Goal: Find specific page/section: Find specific page/section

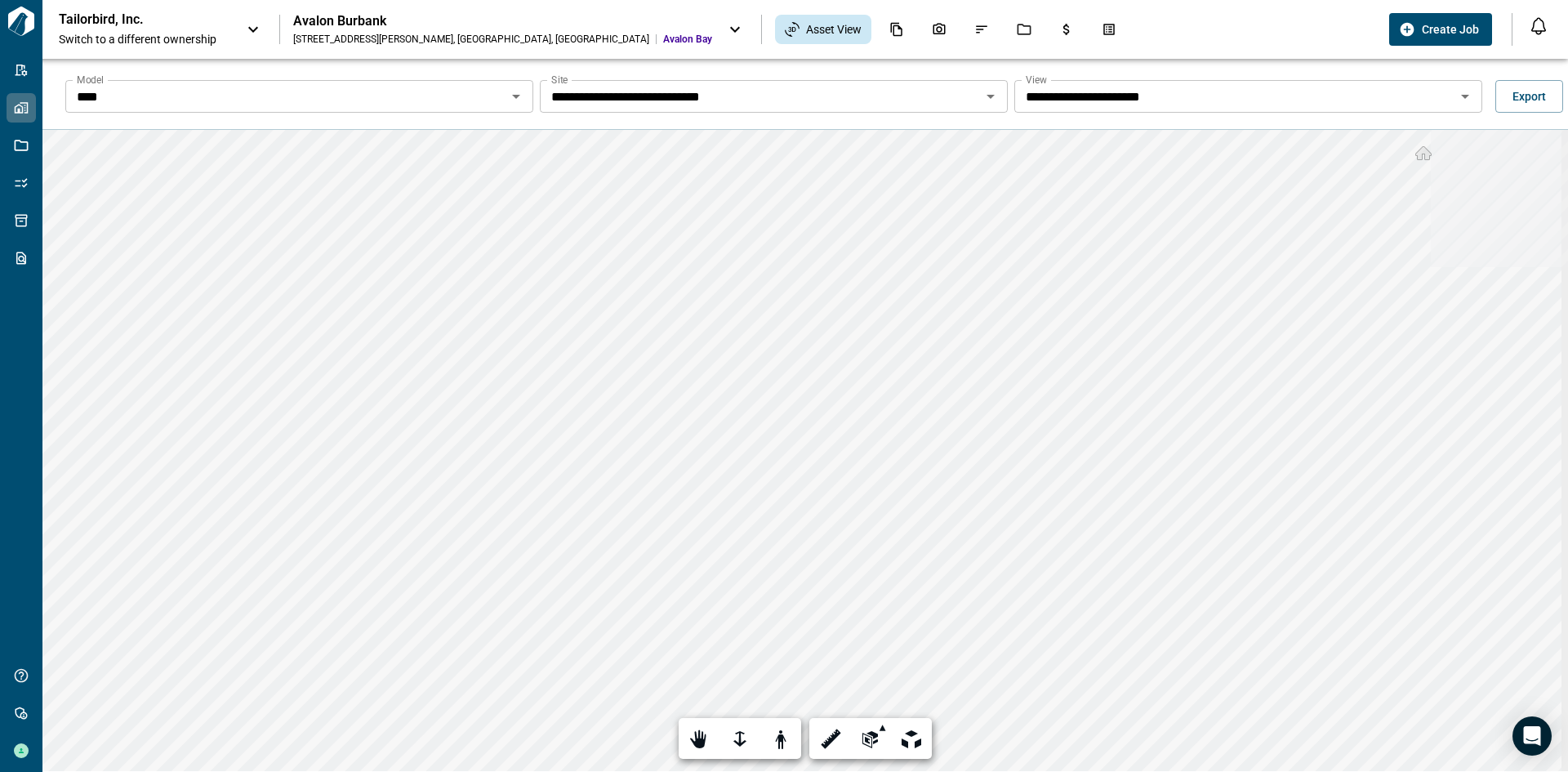
click at [210, 26] on div "Tailorbird, Inc. Switch to a different ownership" at bounding box center [145, 29] width 172 height 36
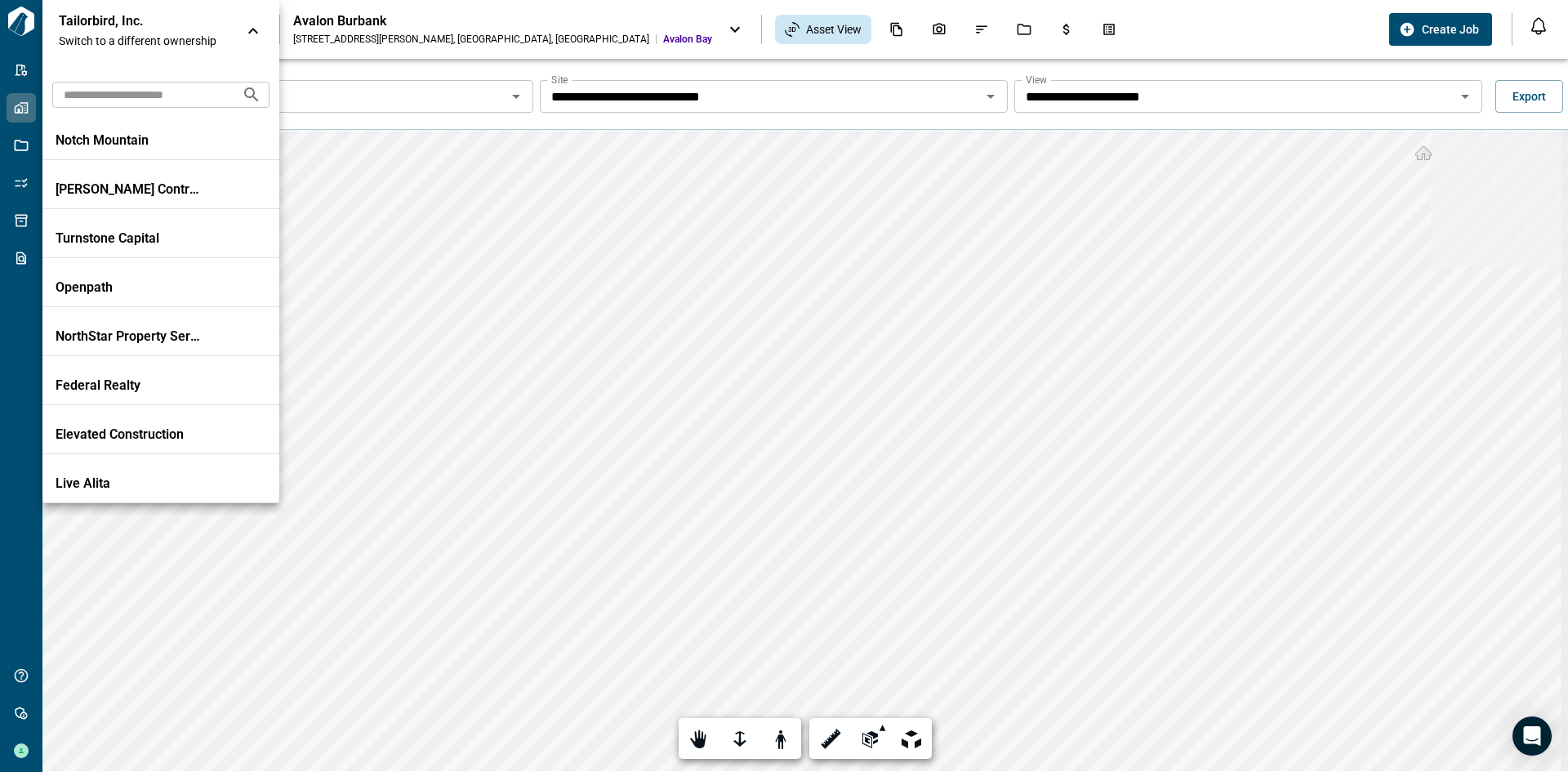
click at [143, 92] on input "text" at bounding box center [140, 94] width 176 height 30
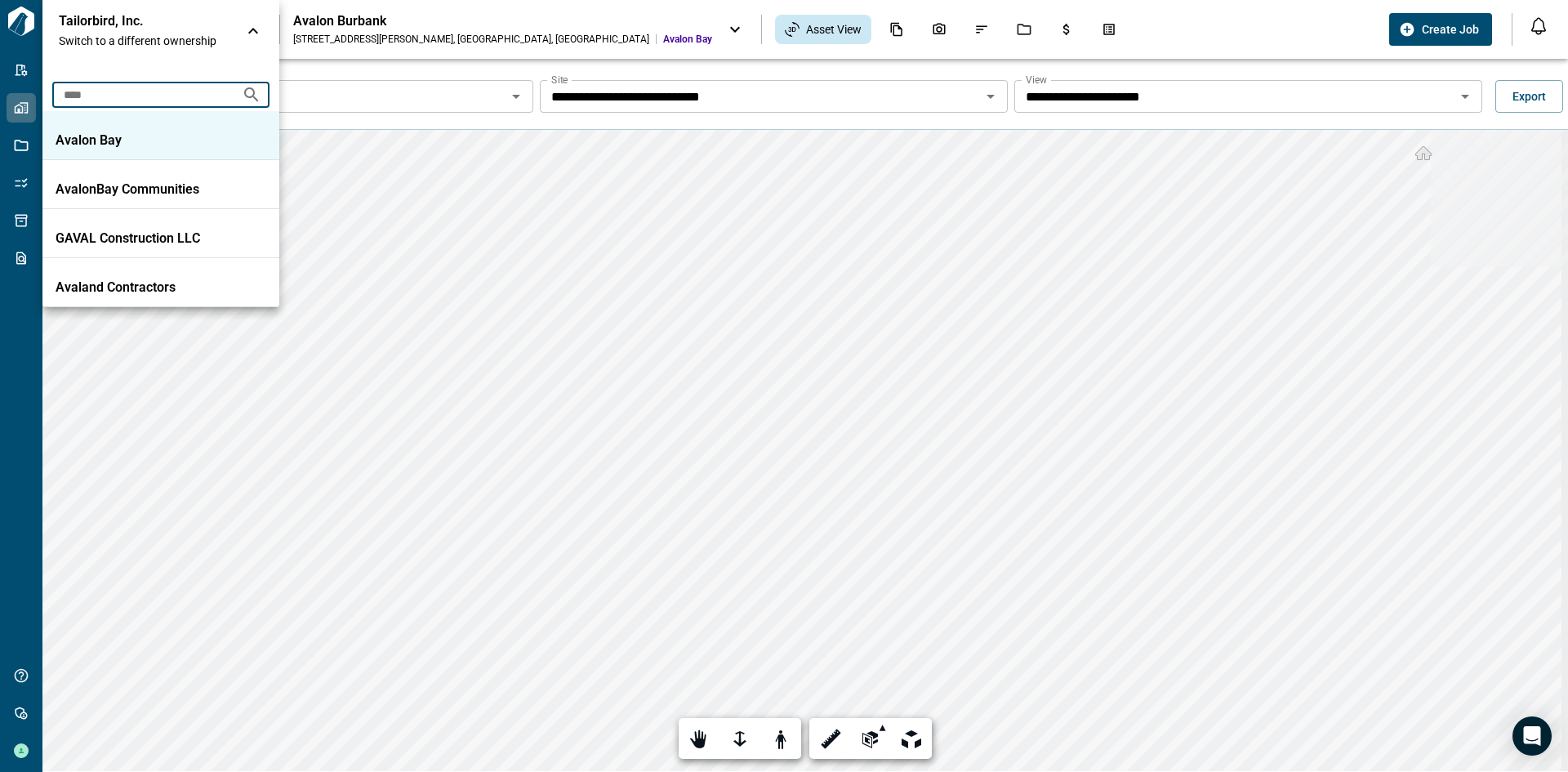
type input "****"
click at [172, 140] on p "Avalon Bay" at bounding box center [129, 140] width 147 height 17
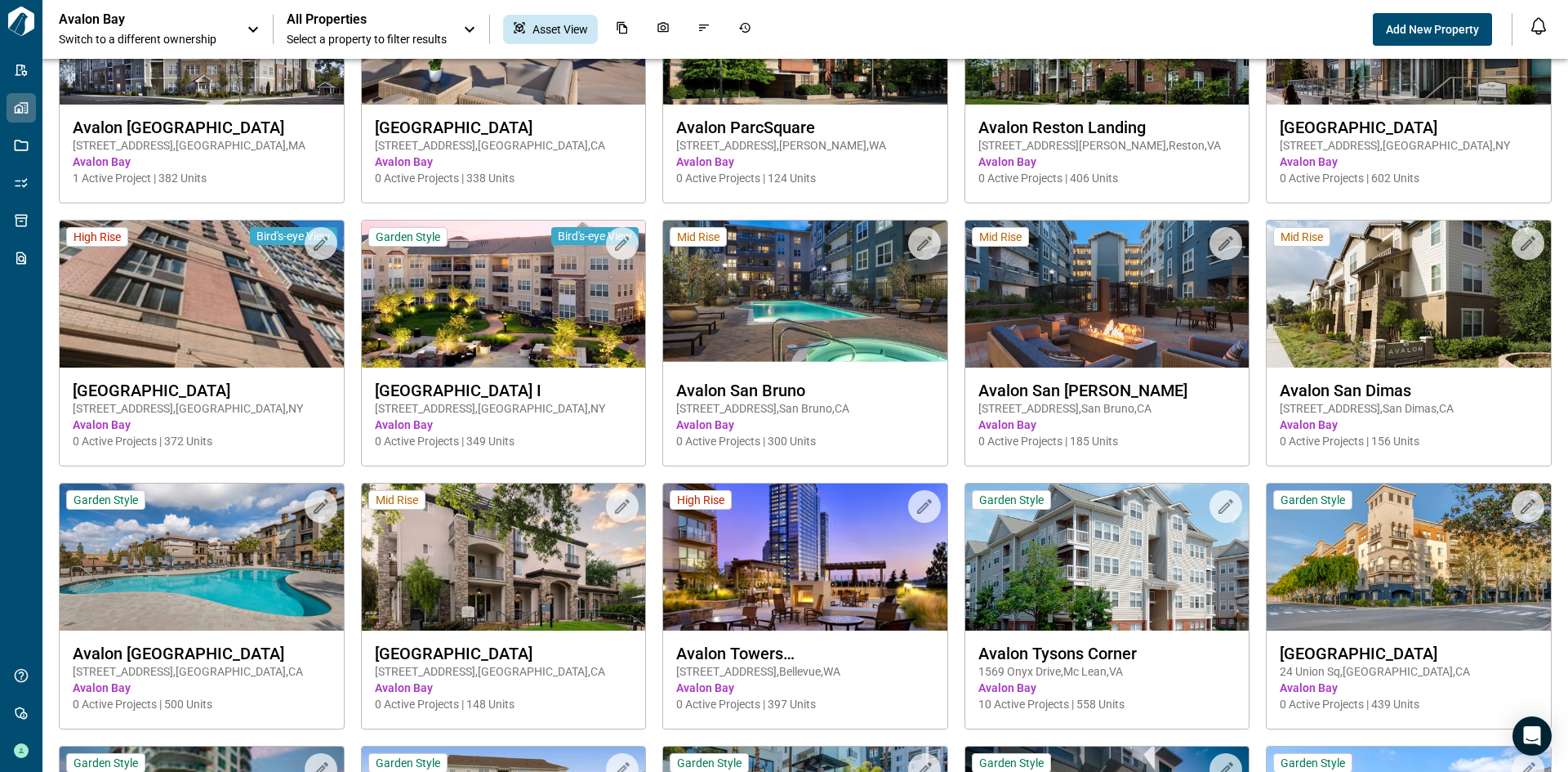
scroll to position [2043, 0]
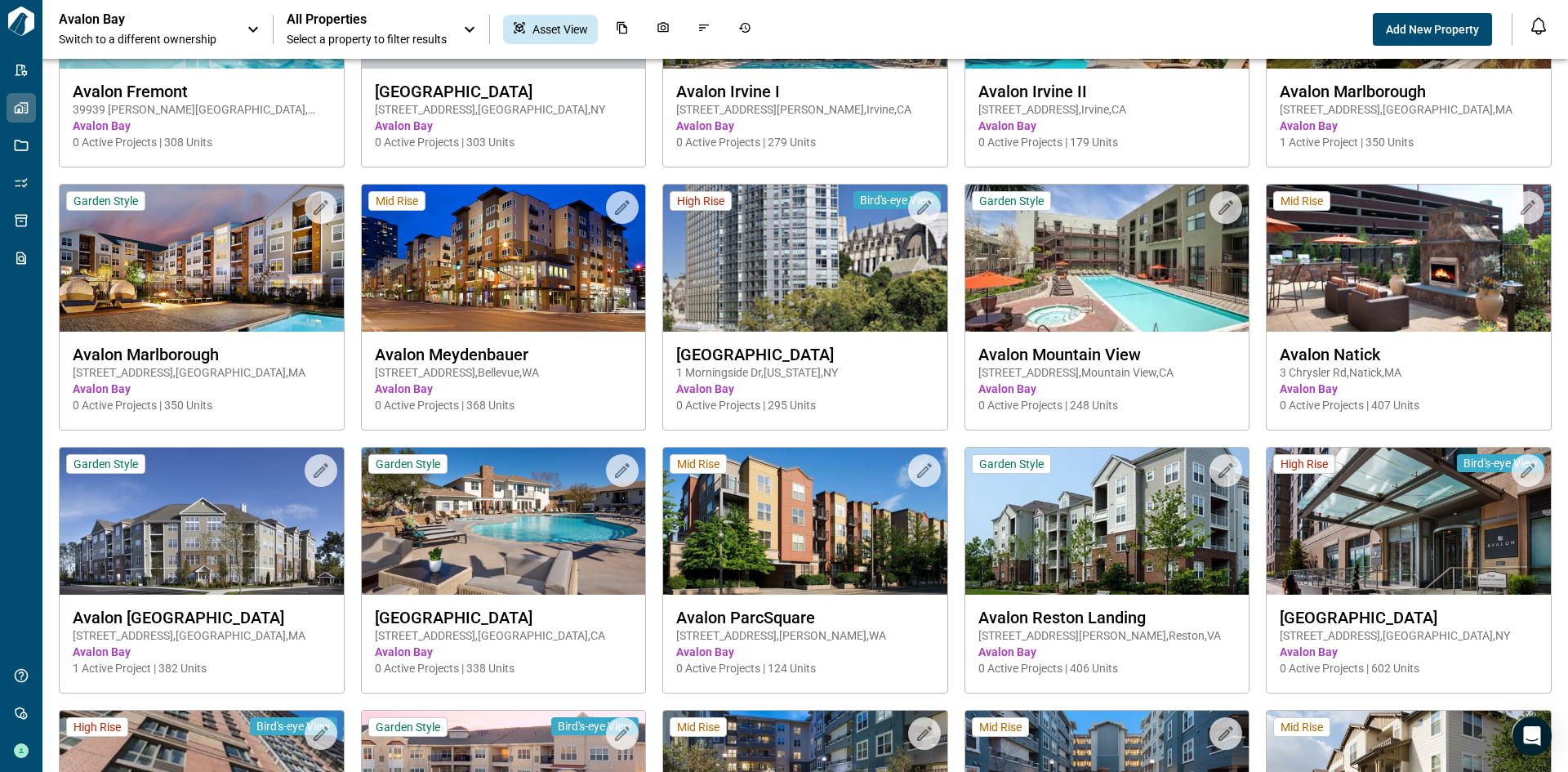
click at [1549, 31] on button "Open notification feed" at bounding box center [1539, 26] width 26 height 26
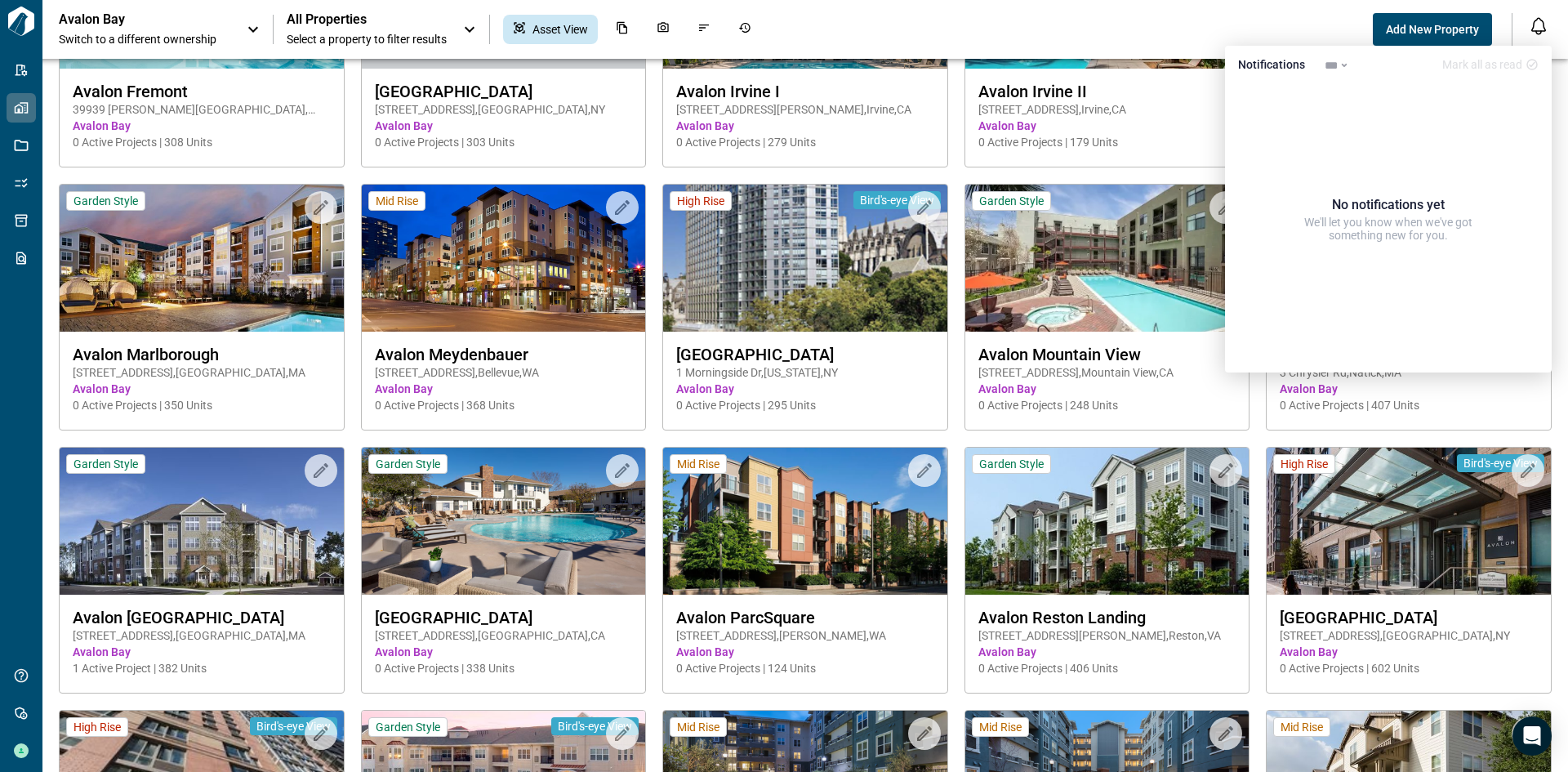
click at [1196, 26] on div "Avalon Bay Switch to a different ownership All Properties Select a property to …" at bounding box center [715, 29] width 1314 height 36
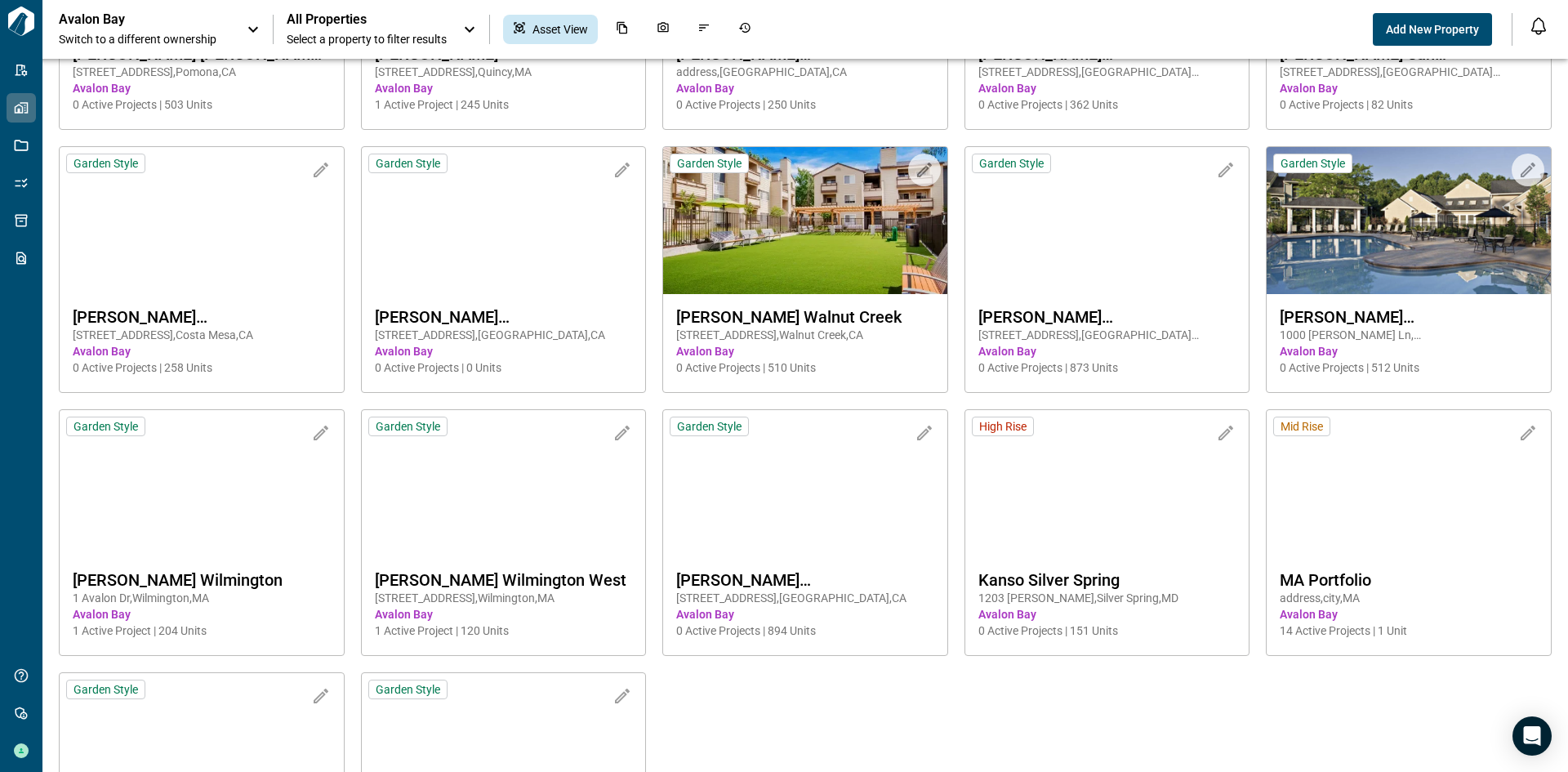
scroll to position [4085, 0]
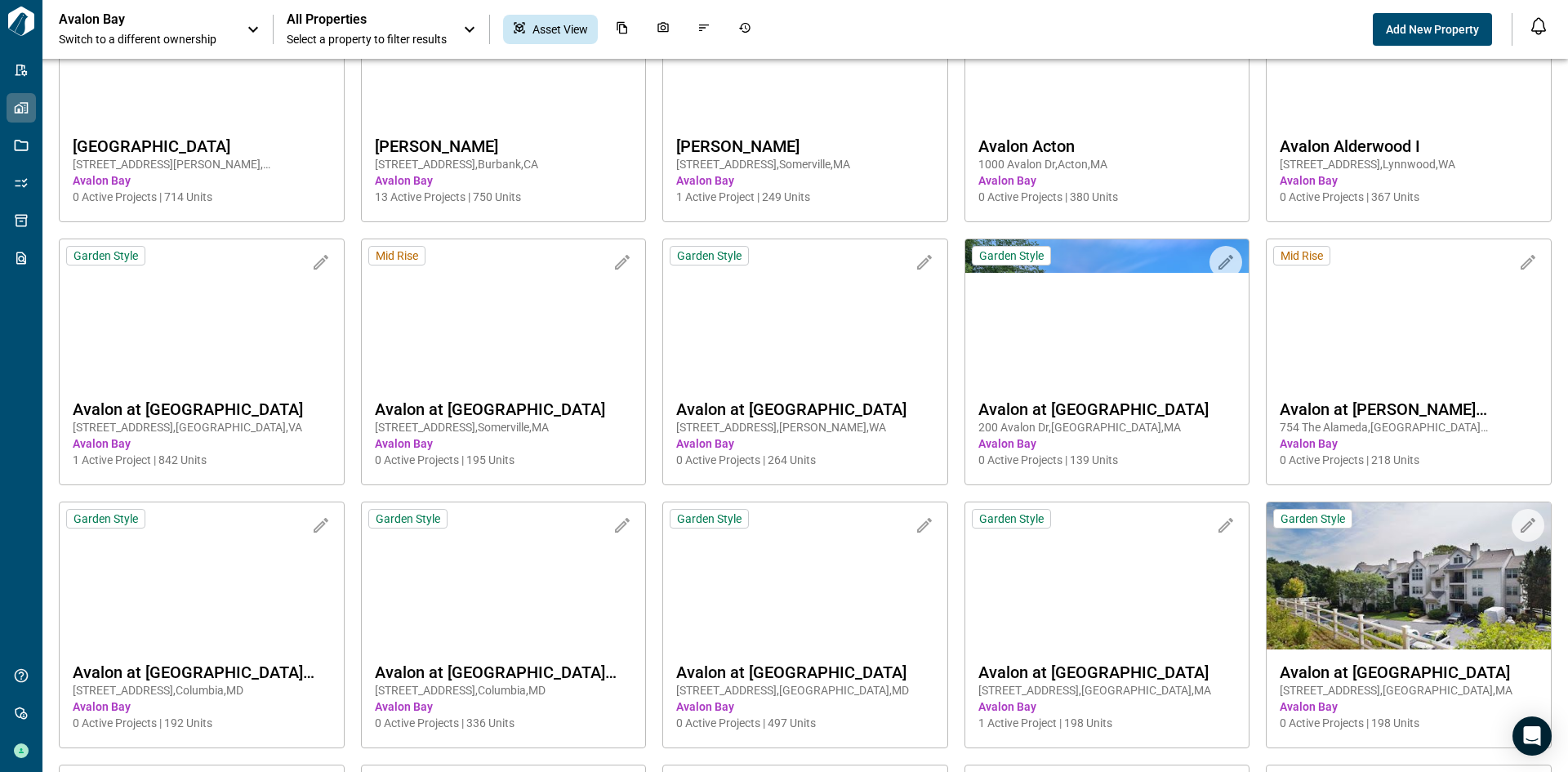
scroll to position [0, 0]
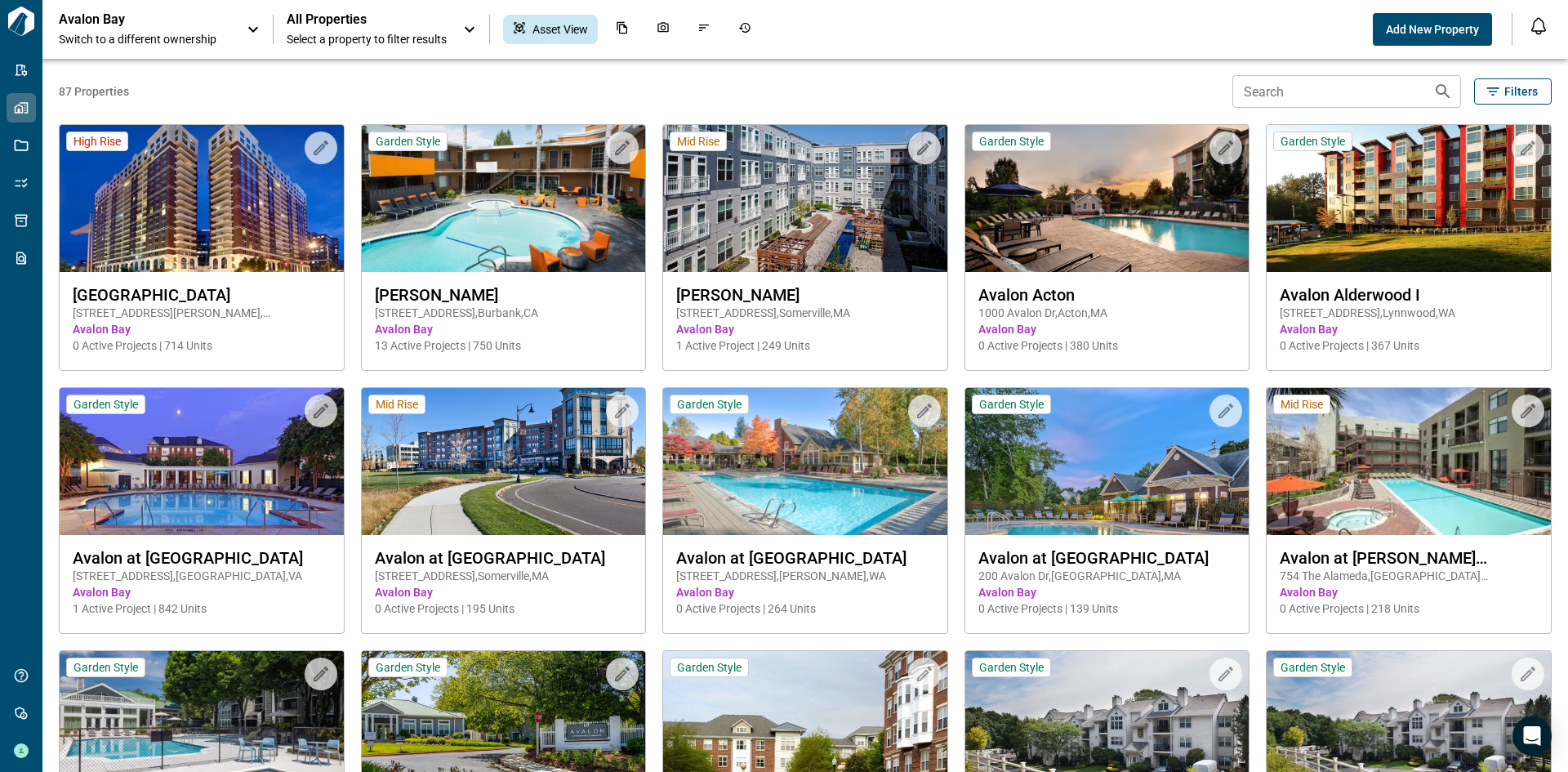
click at [1505, 94] on span "Filters" at bounding box center [1522, 91] width 33 height 17
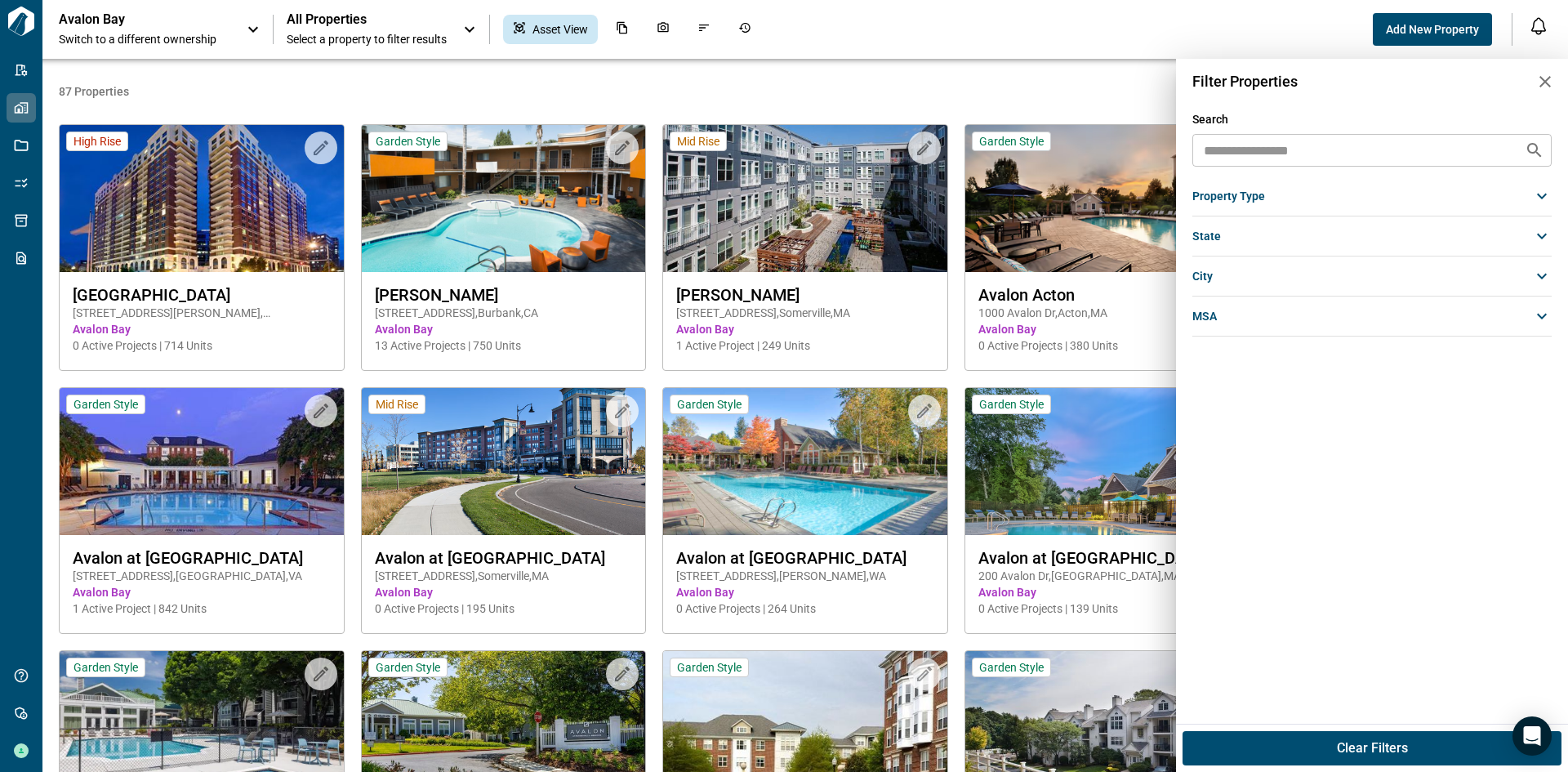
click at [1244, 189] on span "property type" at bounding box center [1229, 195] width 73 height 17
click at [1252, 188] on span "property type" at bounding box center [1229, 195] width 73 height 17
click at [1215, 235] on span "state" at bounding box center [1207, 236] width 29 height 17
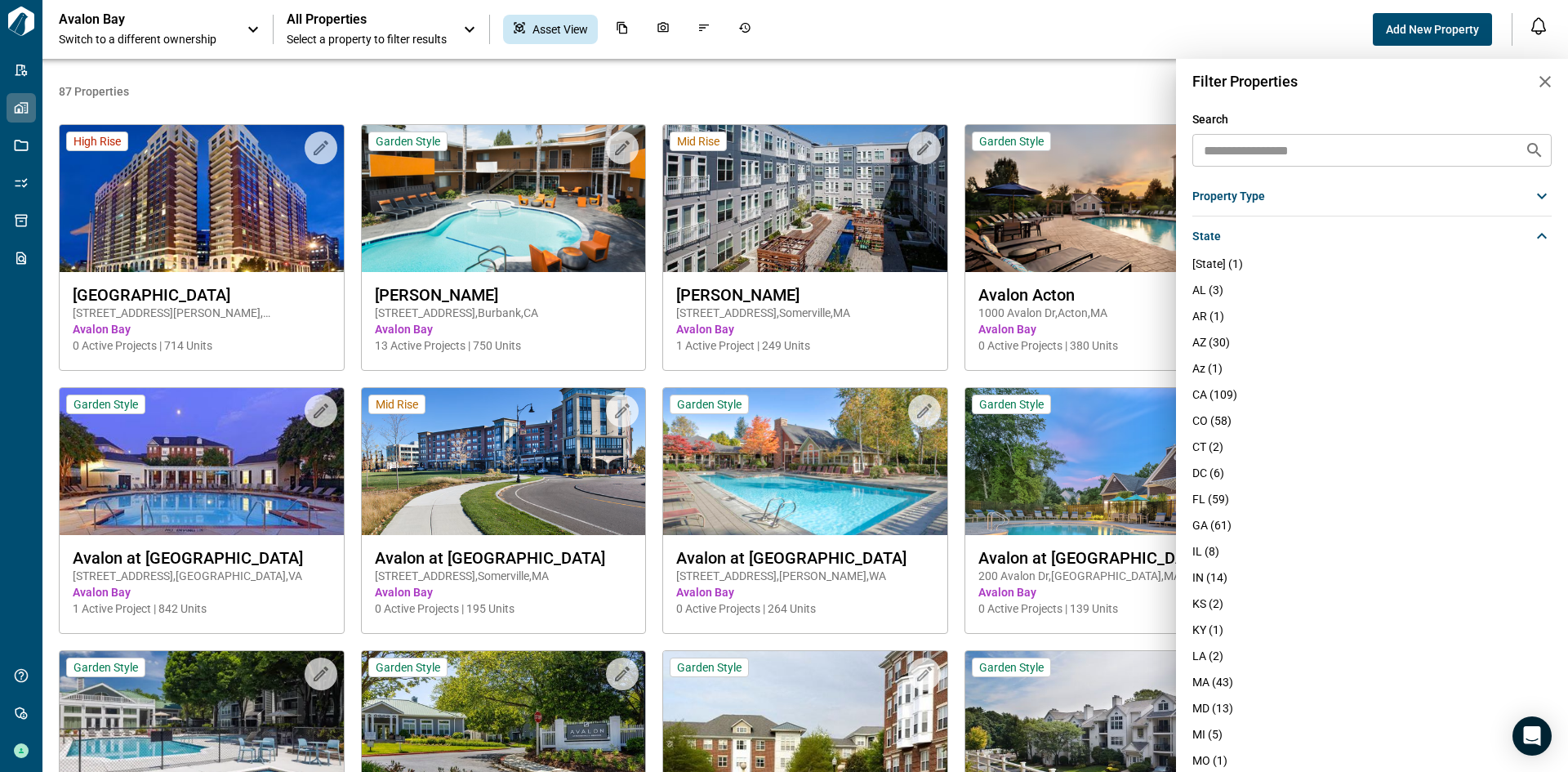
click at [1215, 235] on span "state" at bounding box center [1207, 236] width 29 height 17
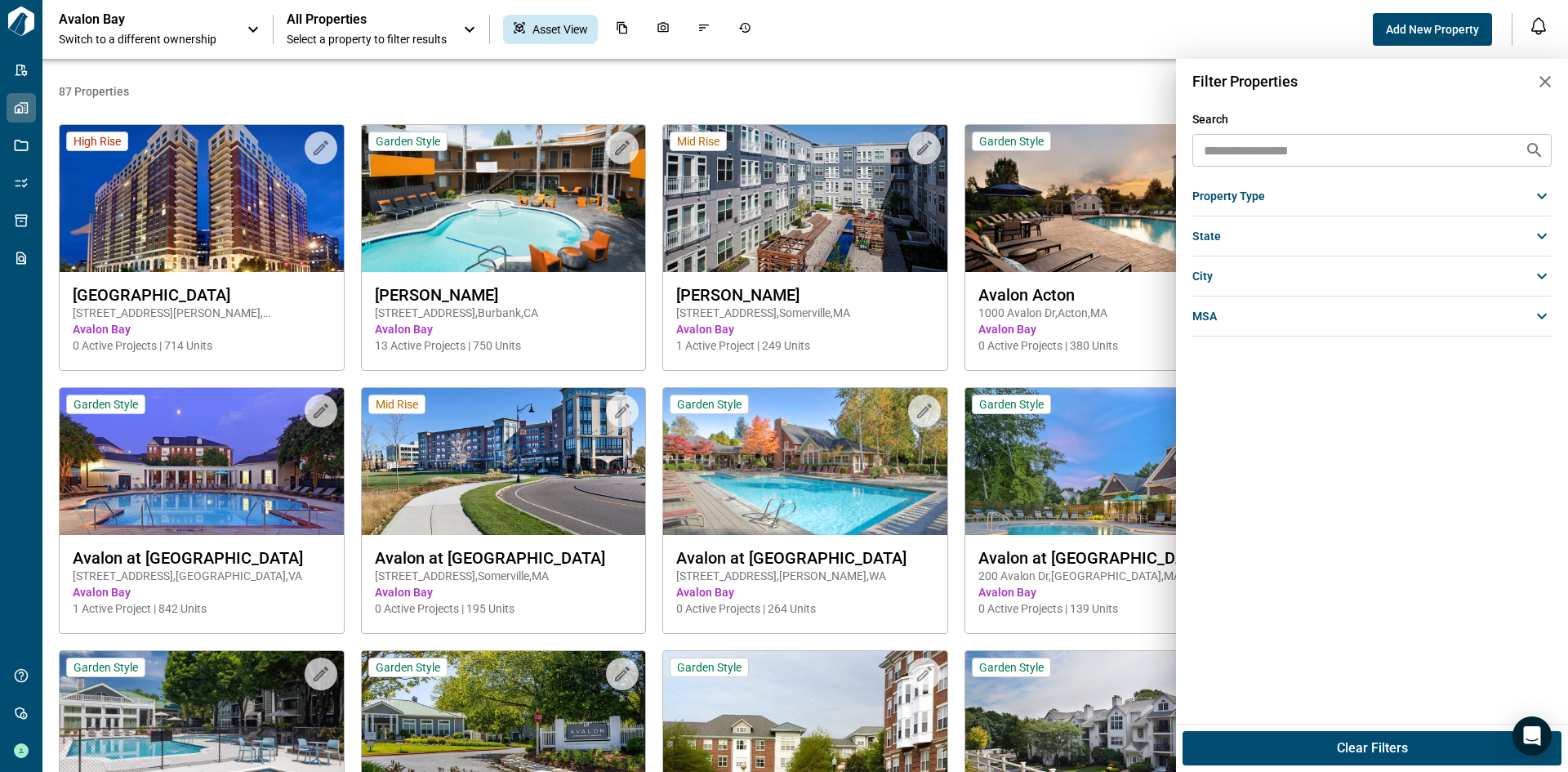
click at [1221, 275] on div "city" at bounding box center [1373, 276] width 359 height 30
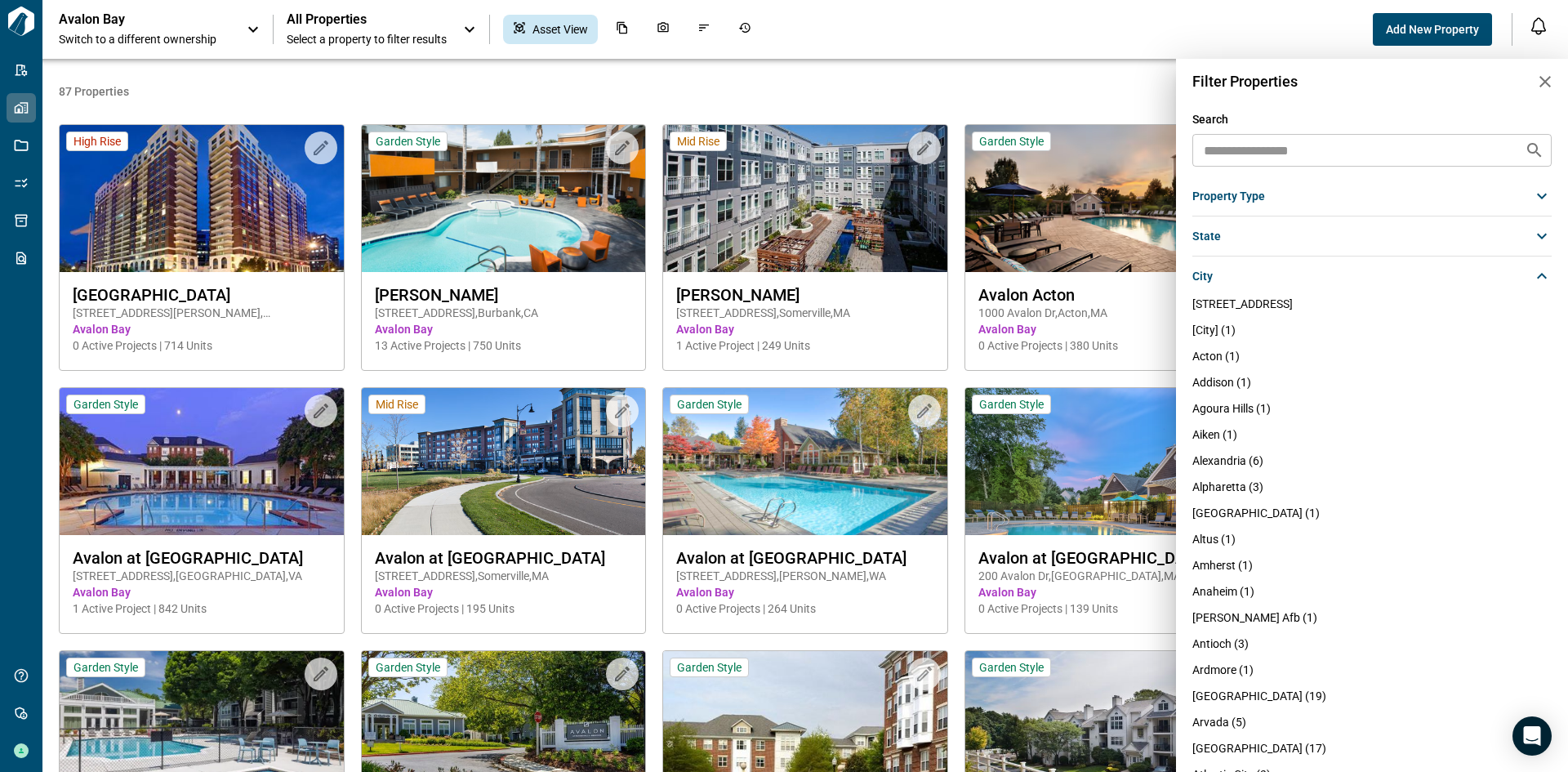
click at [1201, 277] on span "city" at bounding box center [1203, 276] width 20 height 17
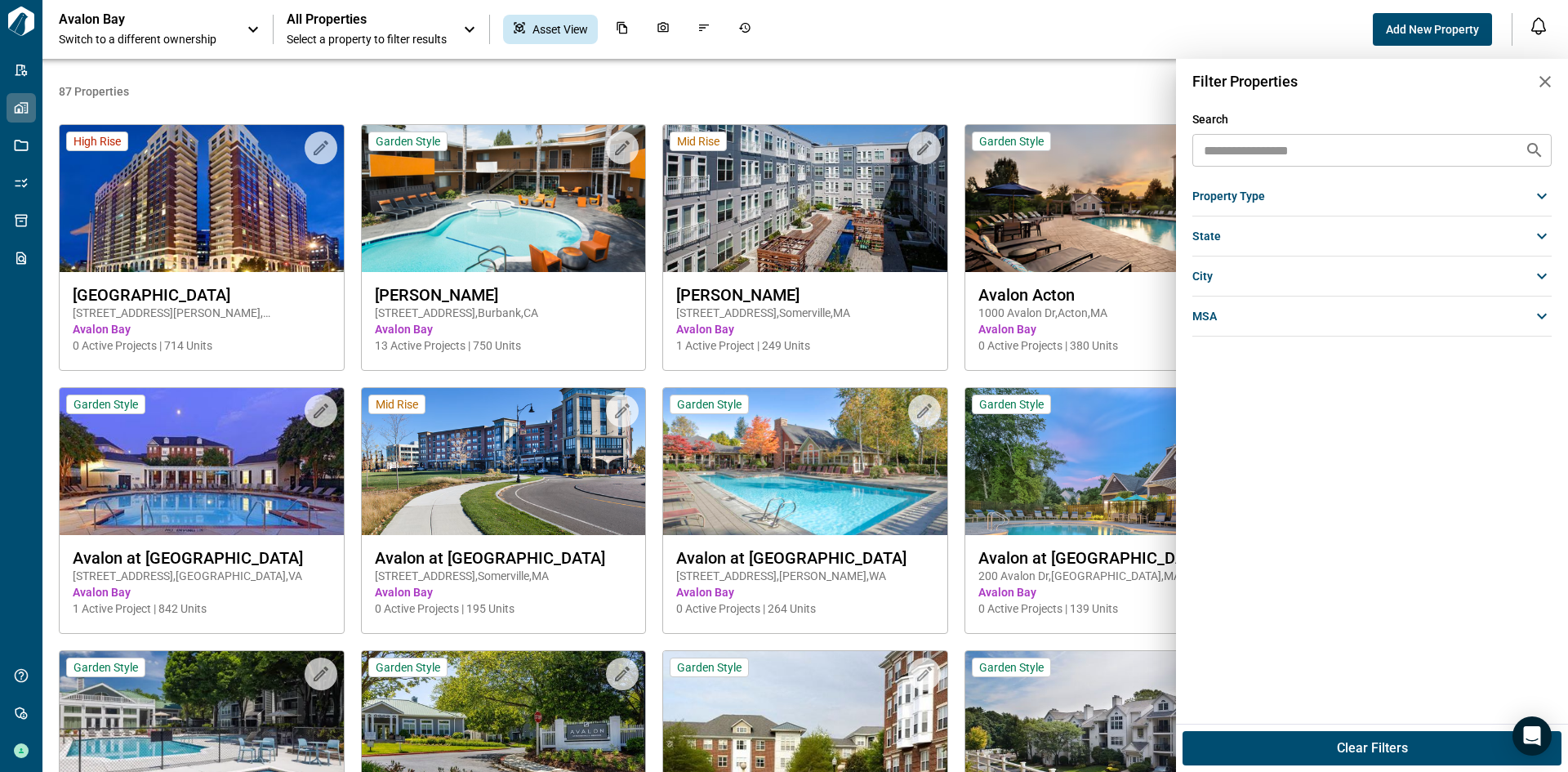
click at [1209, 314] on span "msa" at bounding box center [1205, 315] width 25 height 17
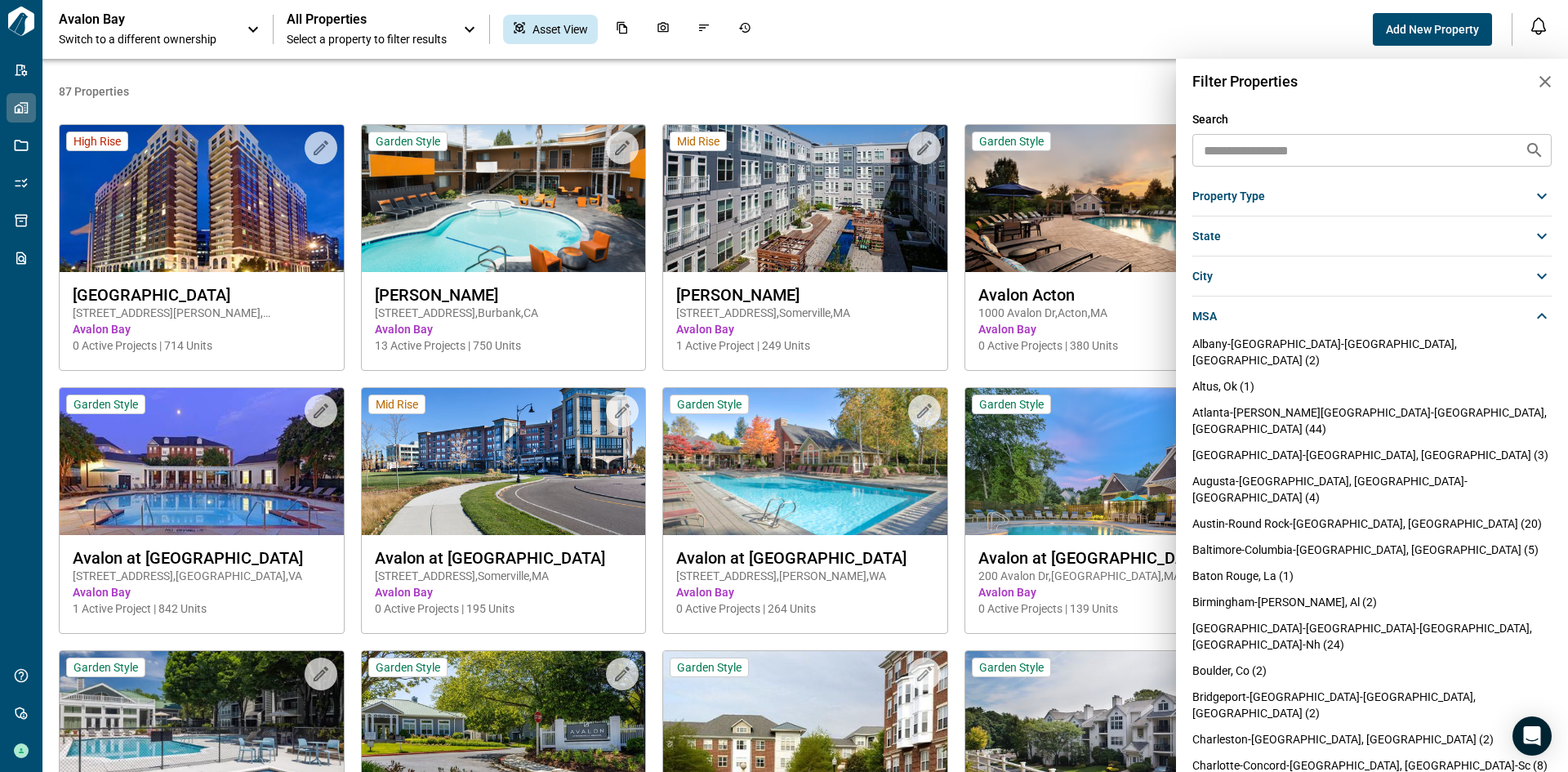
click at [1209, 314] on span "msa" at bounding box center [1205, 315] width 25 height 17
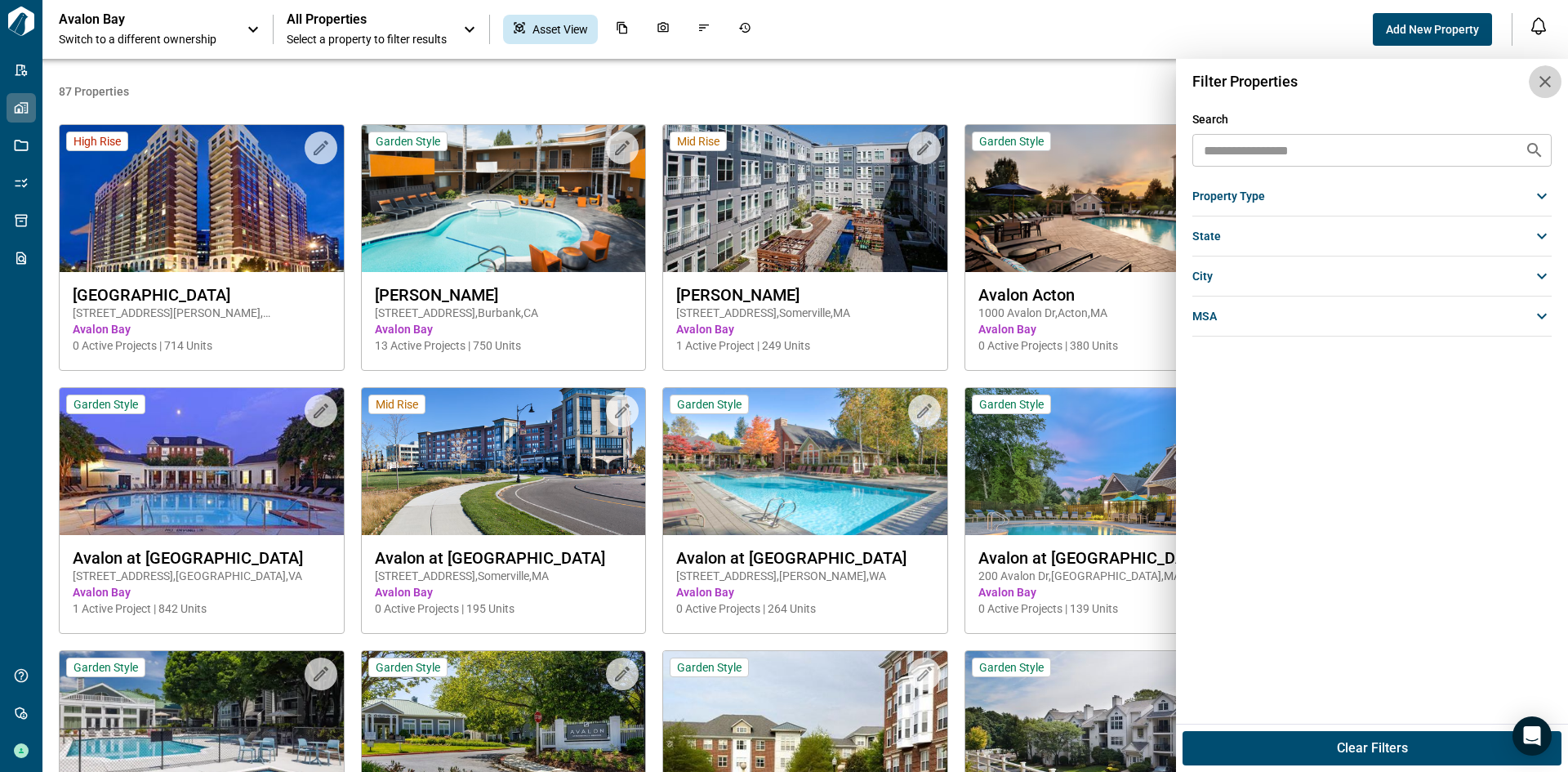
click at [1545, 78] on icon "button" at bounding box center [1545, 81] width 19 height 19
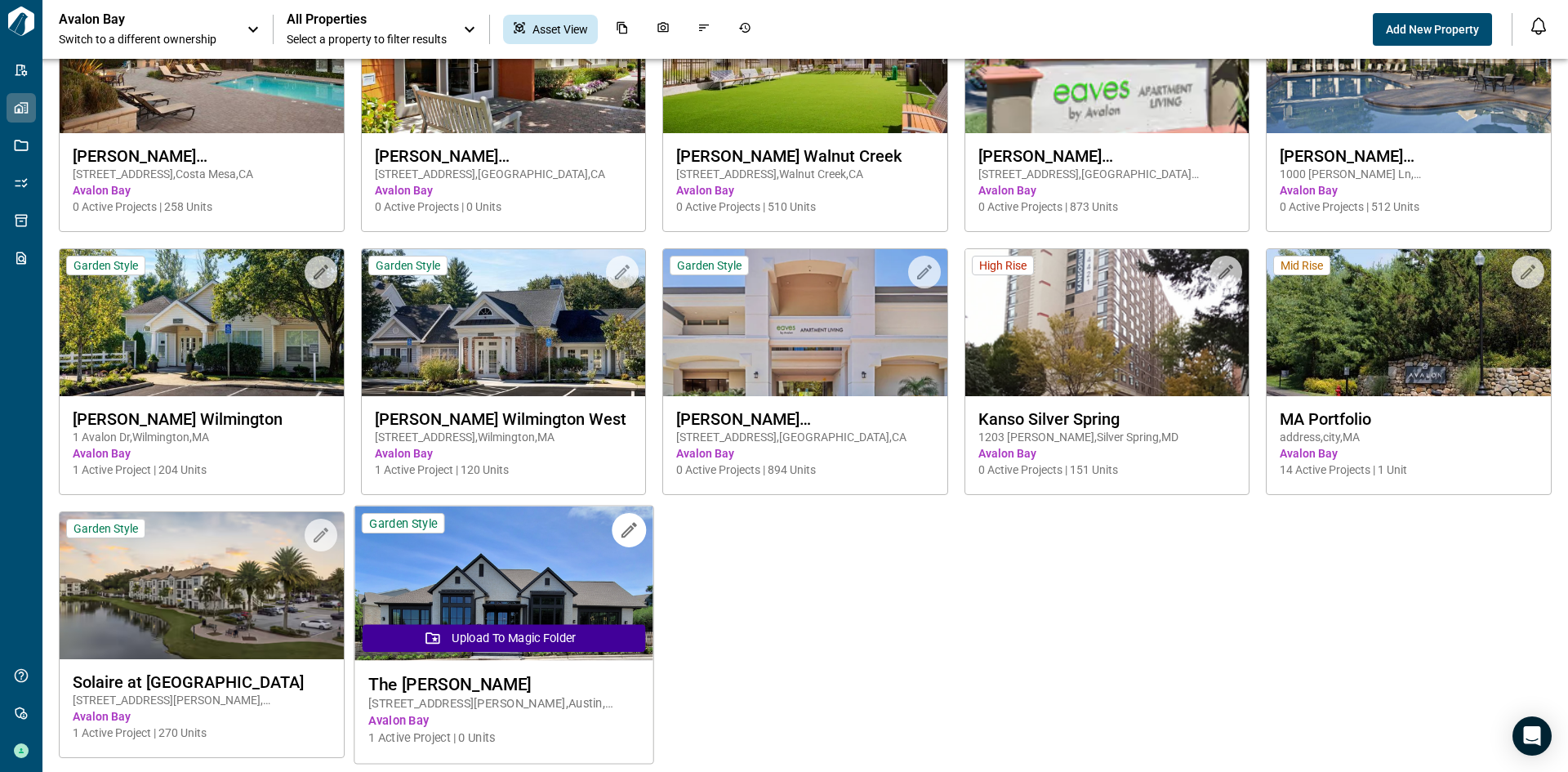
scroll to position [4085, 0]
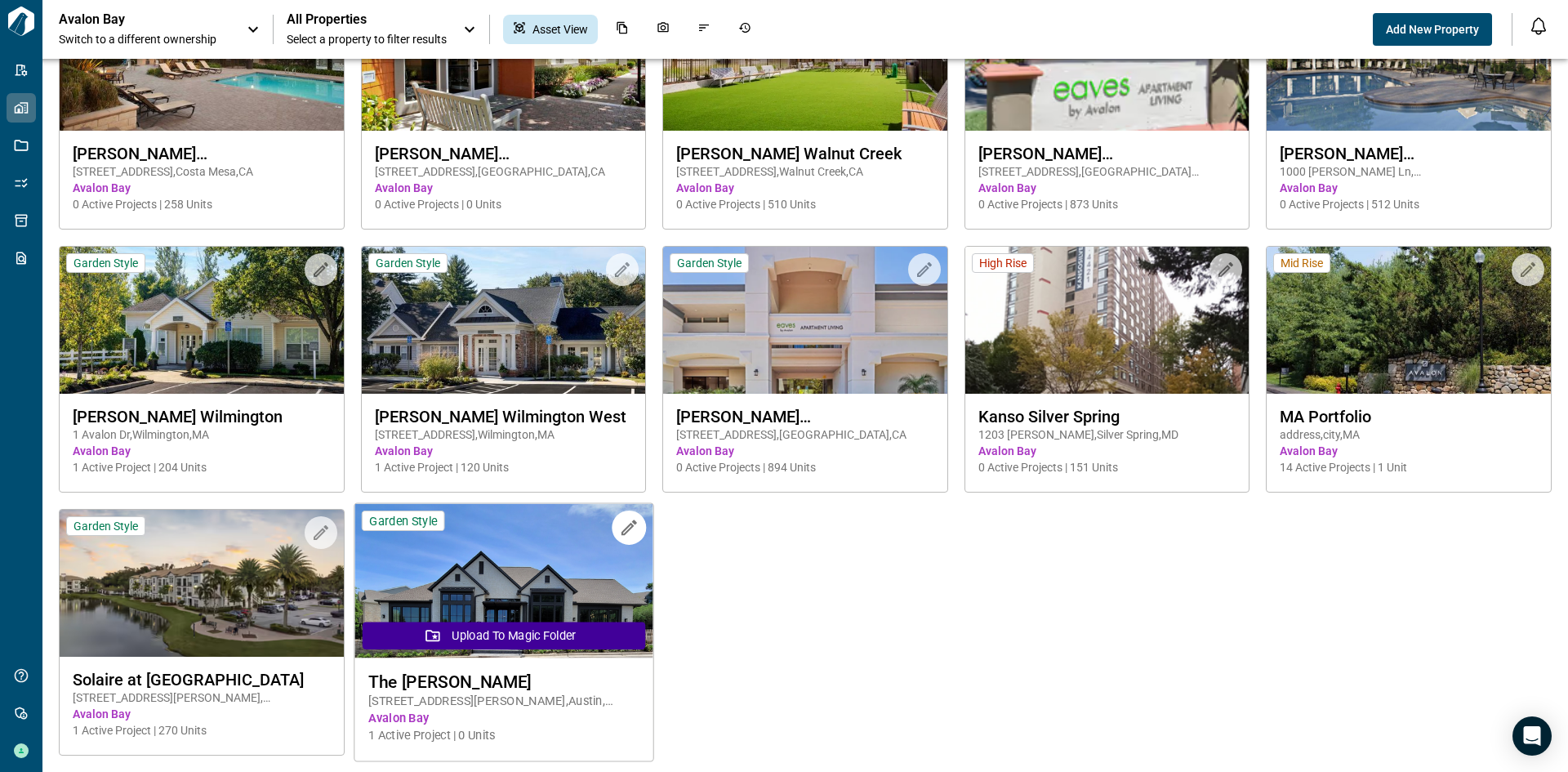
click at [486, 575] on img at bounding box center [503, 581] width 298 height 154
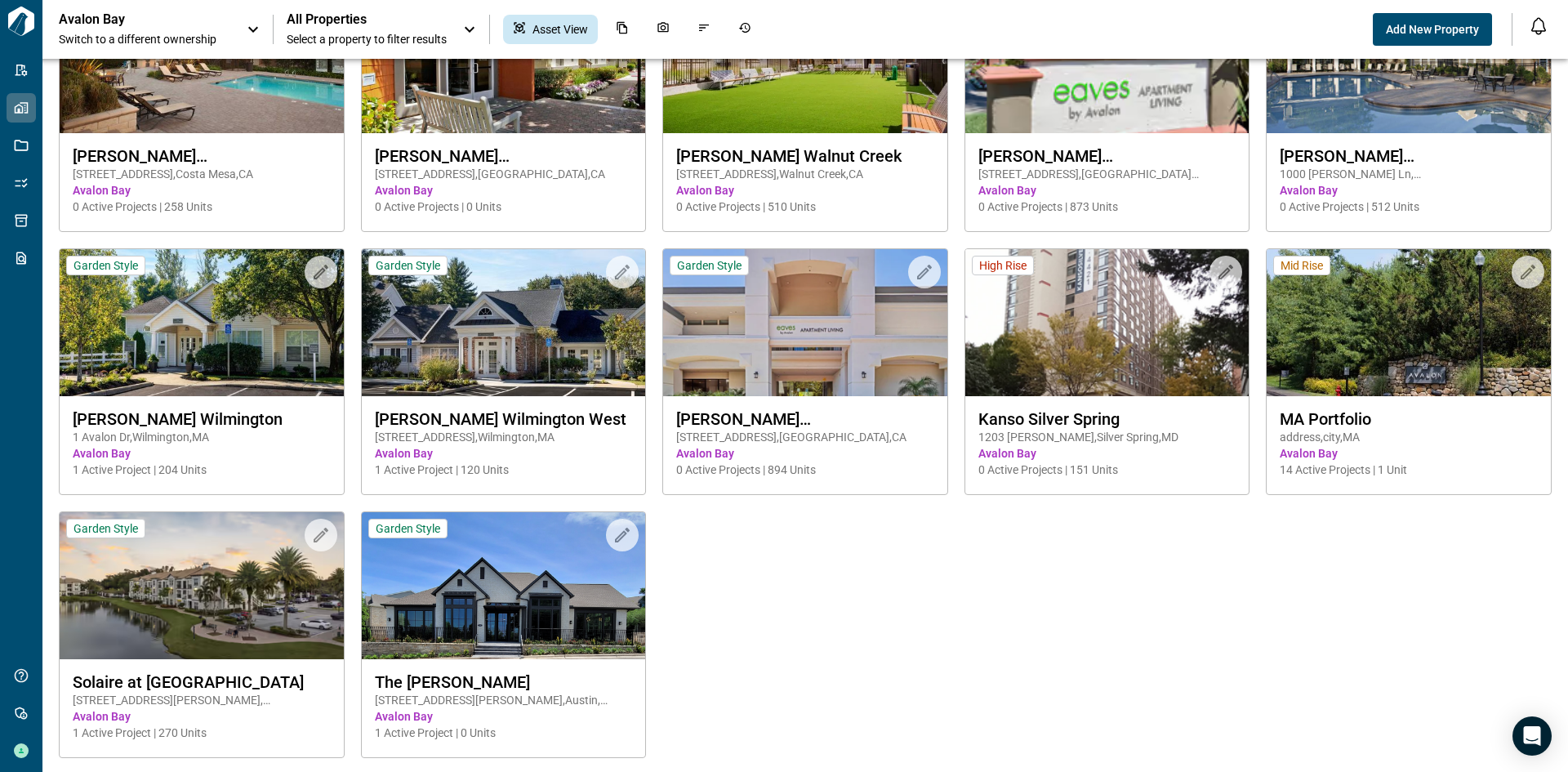
scroll to position [4085, 0]
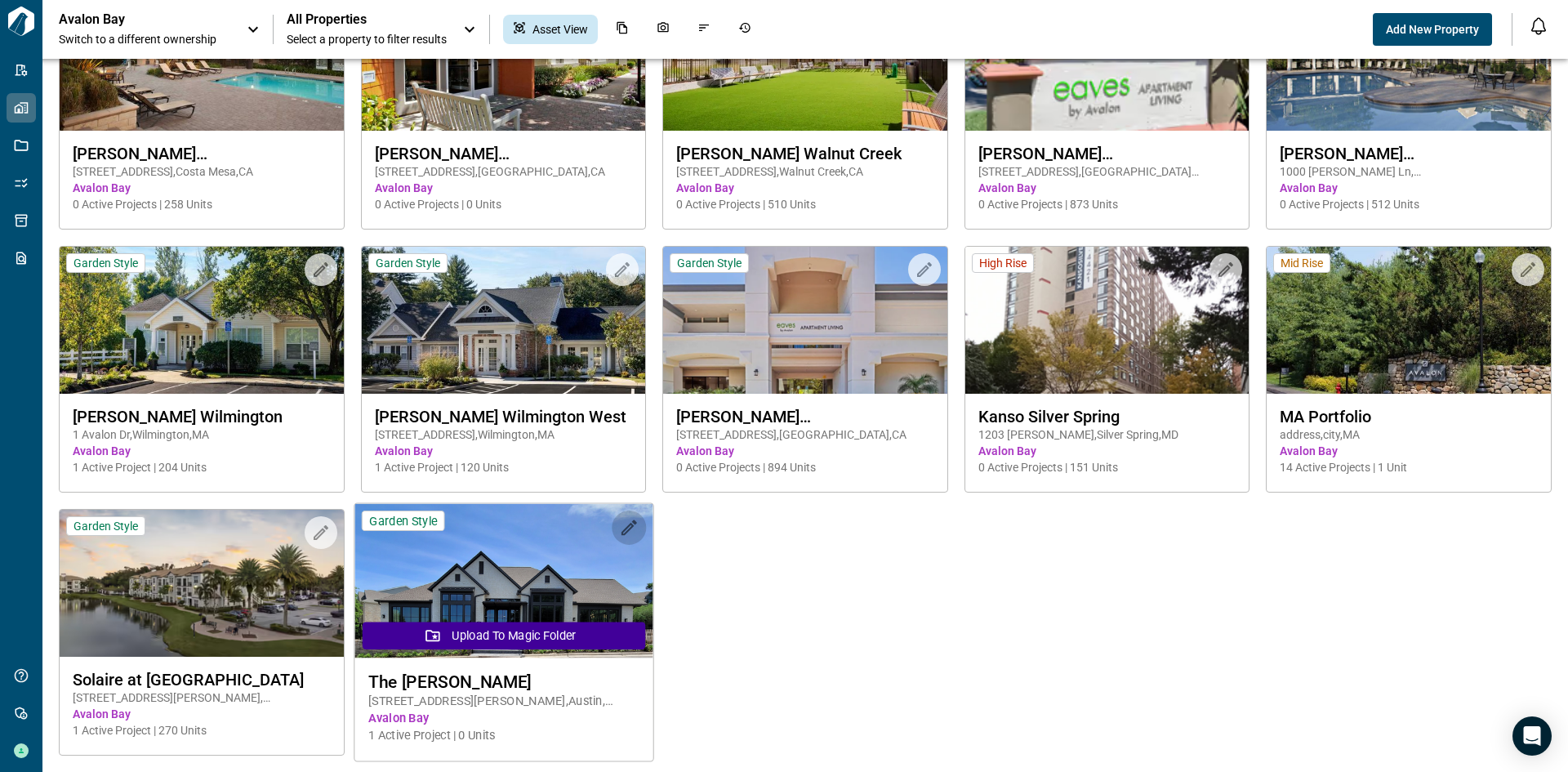
click at [618, 521] on icon "button" at bounding box center [628, 527] width 20 height 20
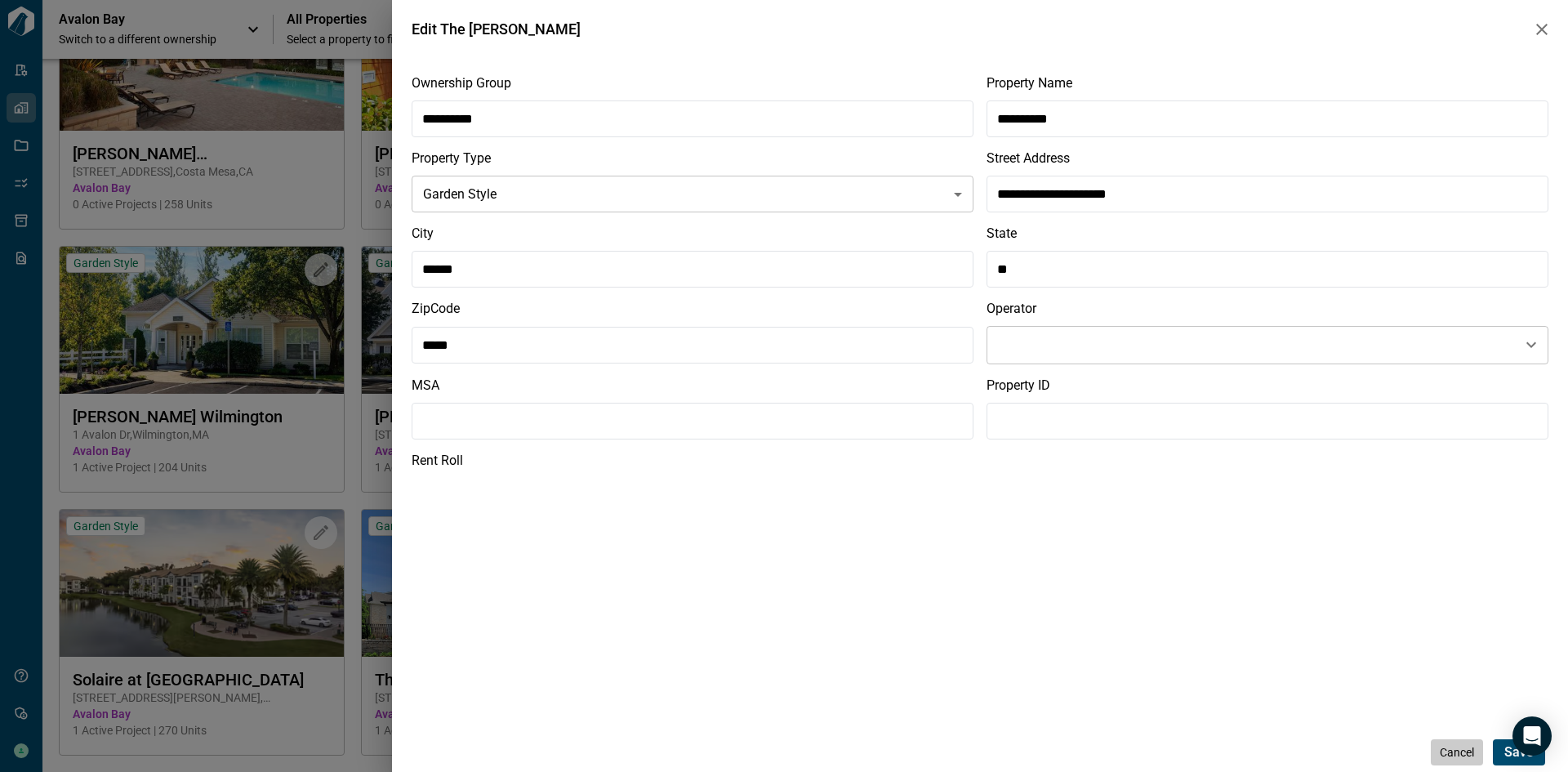
click at [1446, 753] on span "Cancel" at bounding box center [1457, 752] width 34 height 17
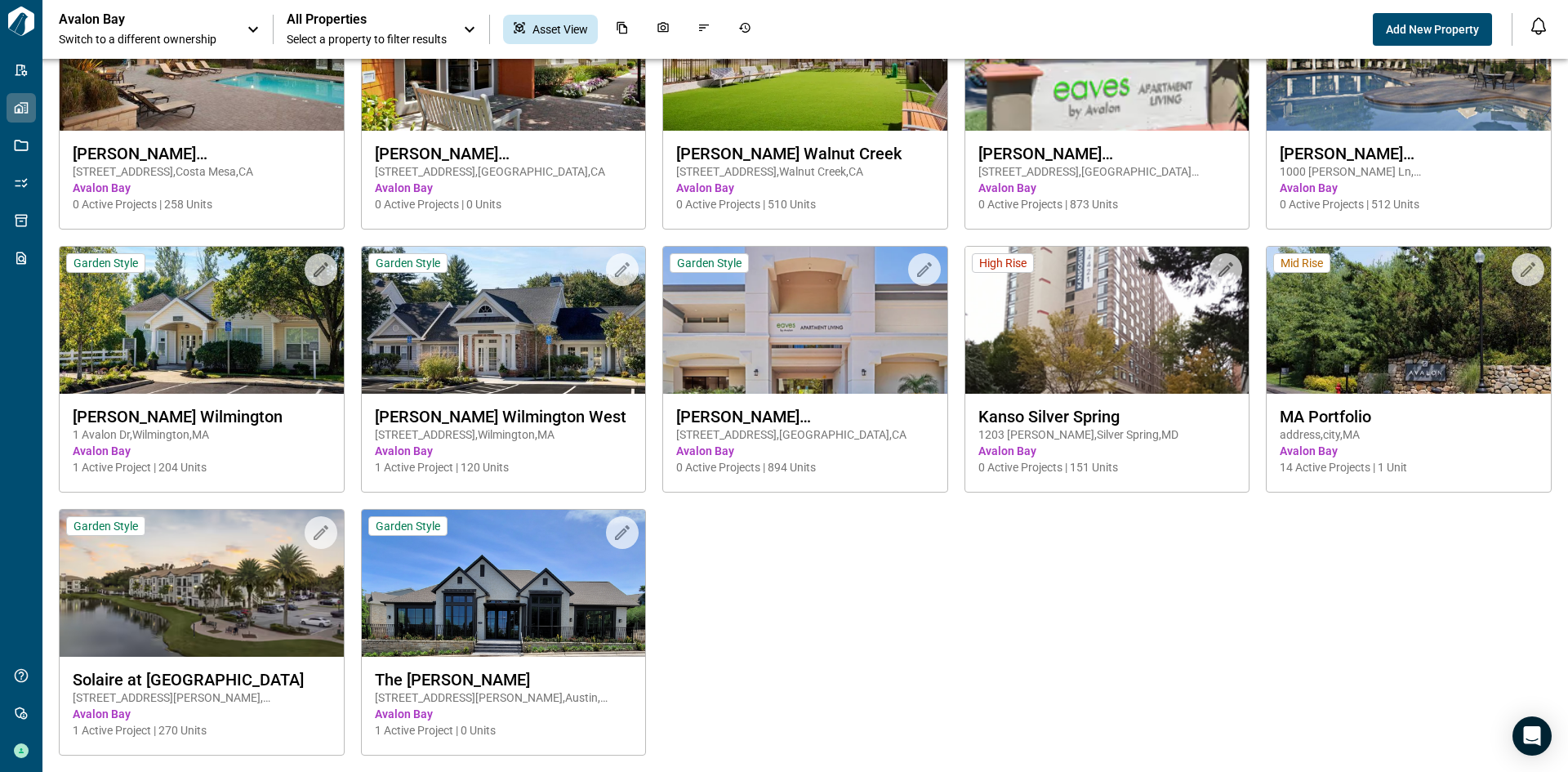
drag, startPoint x: 485, startPoint y: 721, endPoint x: 879, endPoint y: 740, distance: 394.5
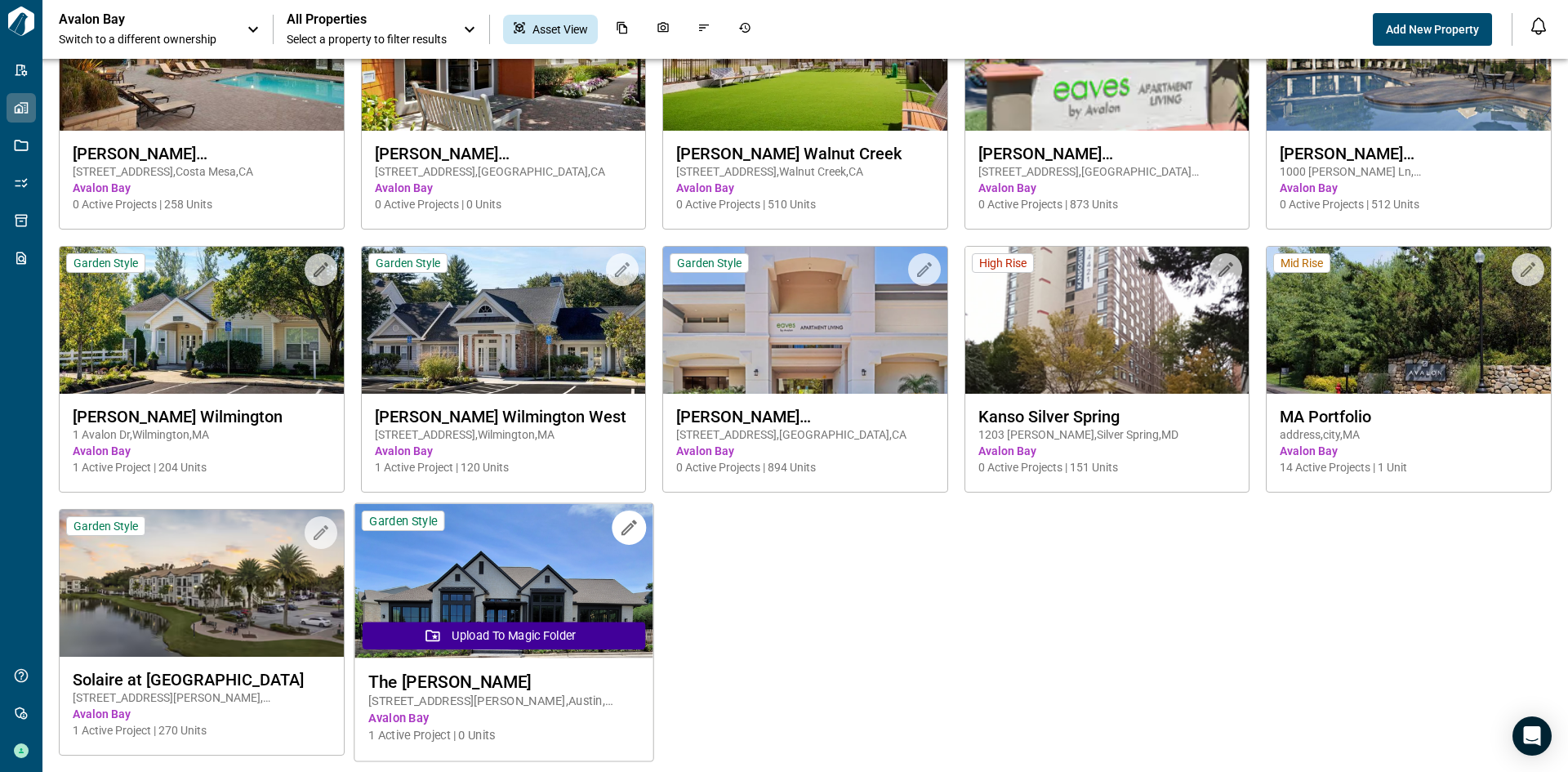
click at [632, 740] on span "1 Active Project | 0 Units" at bounding box center [503, 735] width 270 height 18
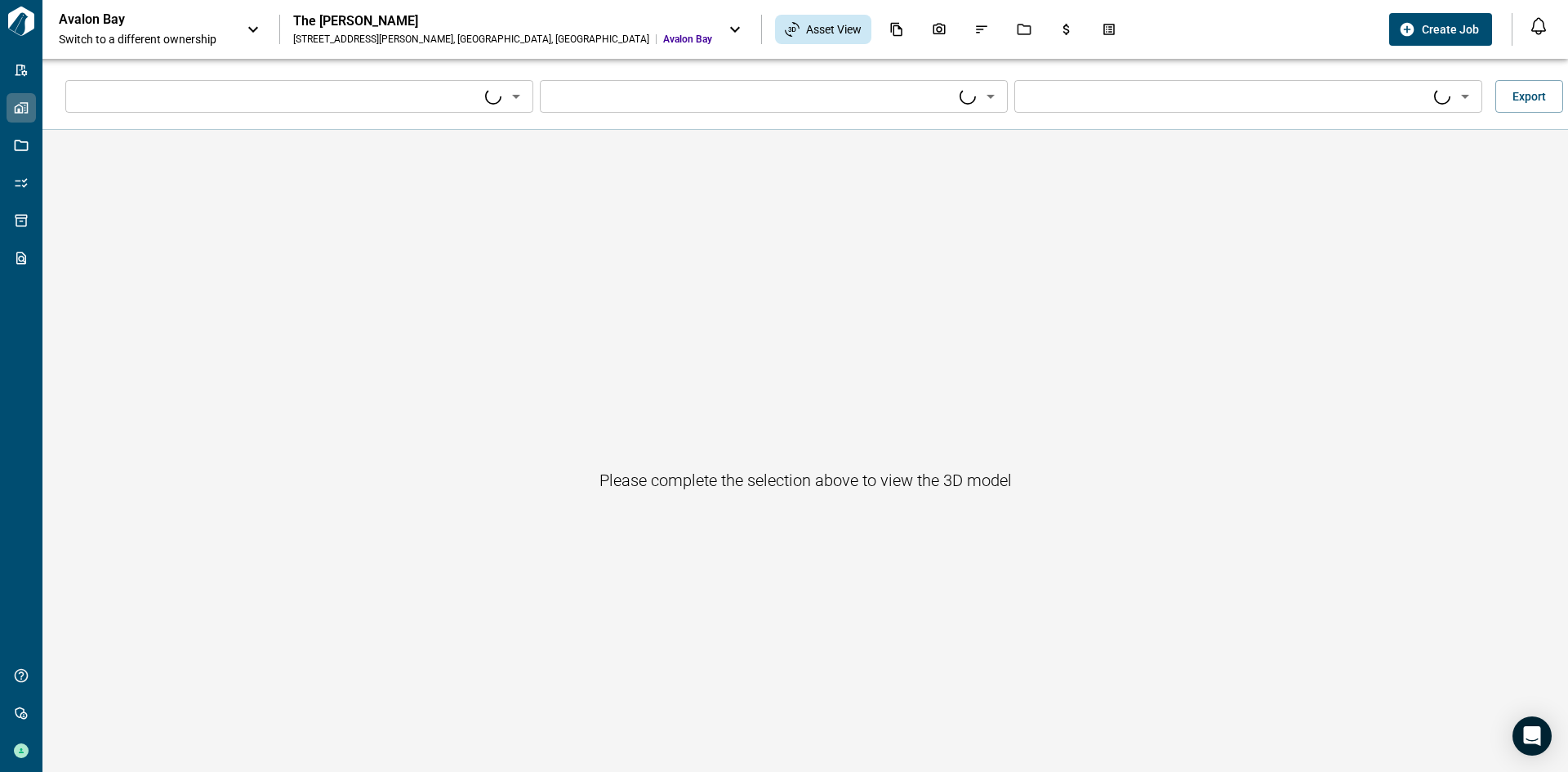
type input "****"
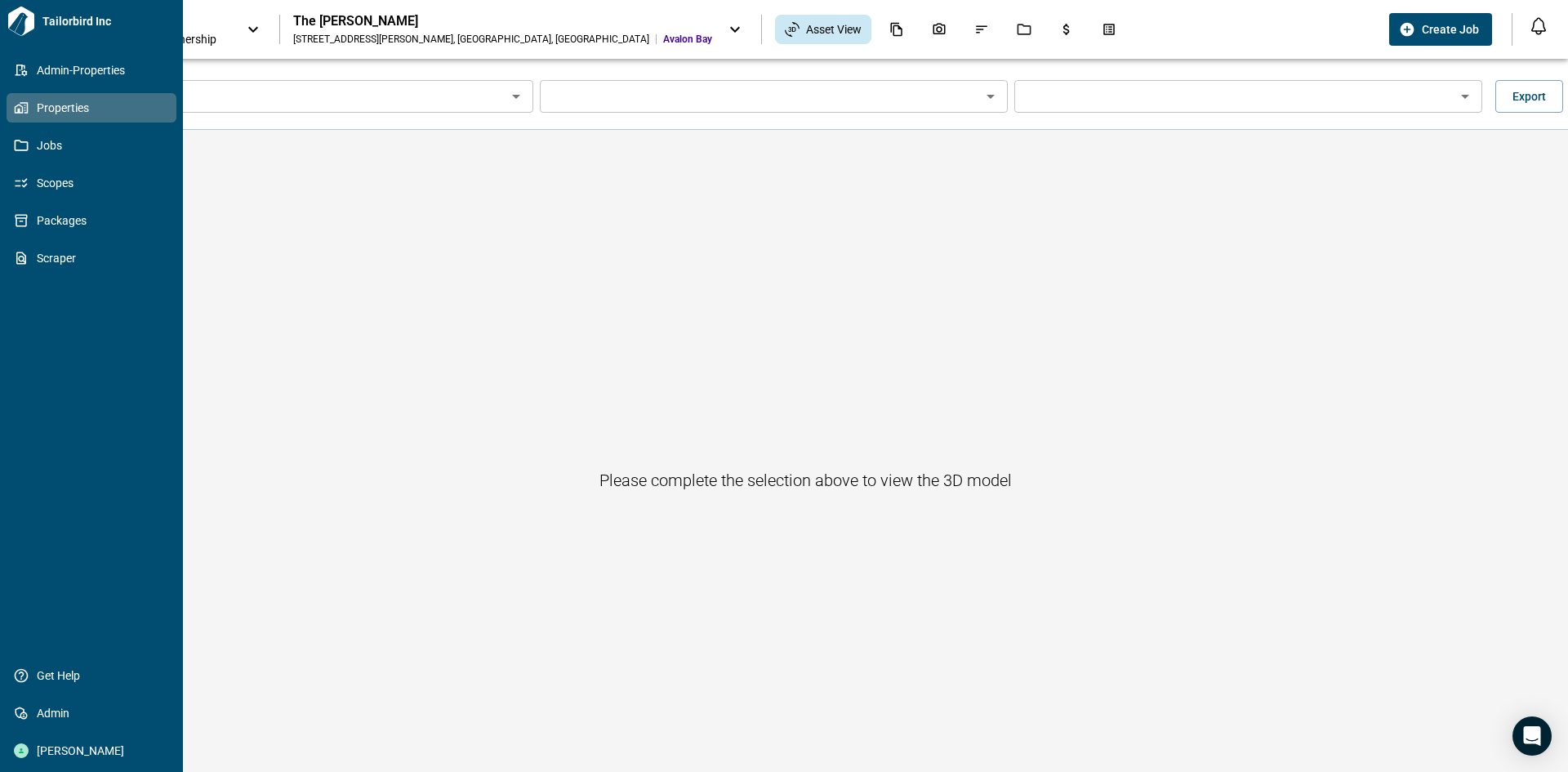
drag, startPoint x: 84, startPoint y: 64, endPoint x: 107, endPoint y: 96, distance: 39.4
click at [84, 64] on span "Admin-Properties" at bounding box center [95, 70] width 132 height 17
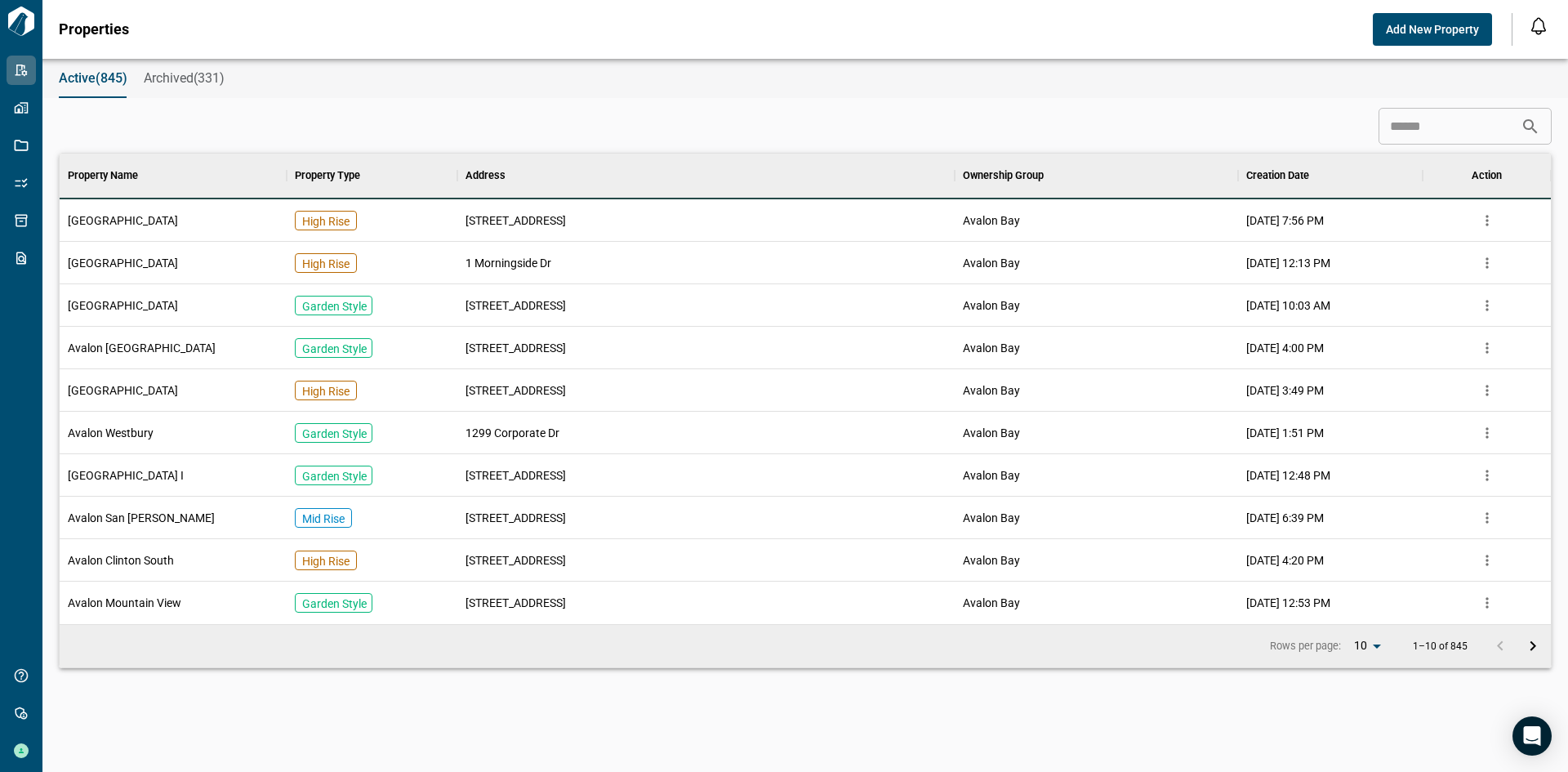
scroll to position [458, 1485]
click at [1493, 220] on icon "more" at bounding box center [1487, 220] width 17 height 17
click at [1204, 89] on div "Active(845) Archived(331)" at bounding box center [805, 78] width 1526 height 39
